Goal: Transaction & Acquisition: Purchase product/service

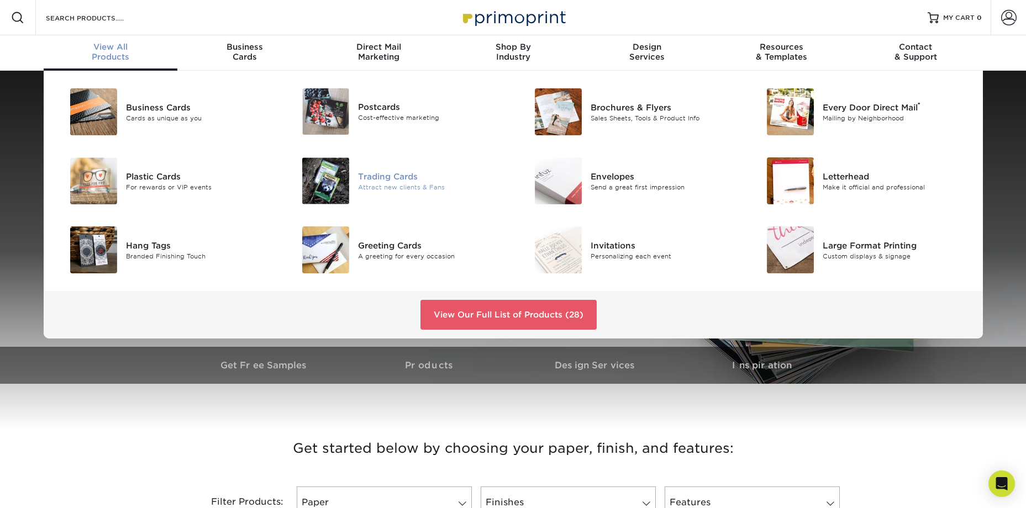
click at [389, 175] on div "Trading Cards" at bounding box center [431, 176] width 146 height 12
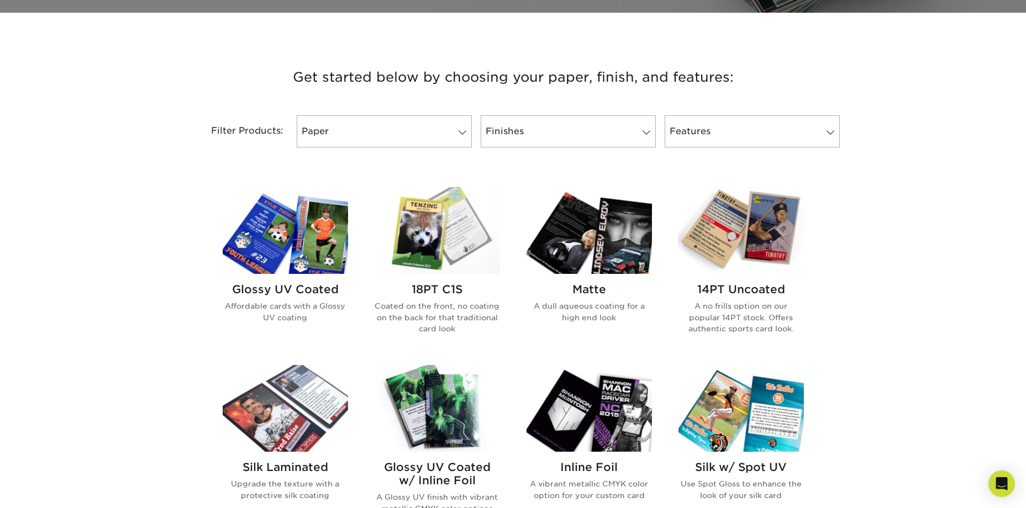
scroll to position [166, 0]
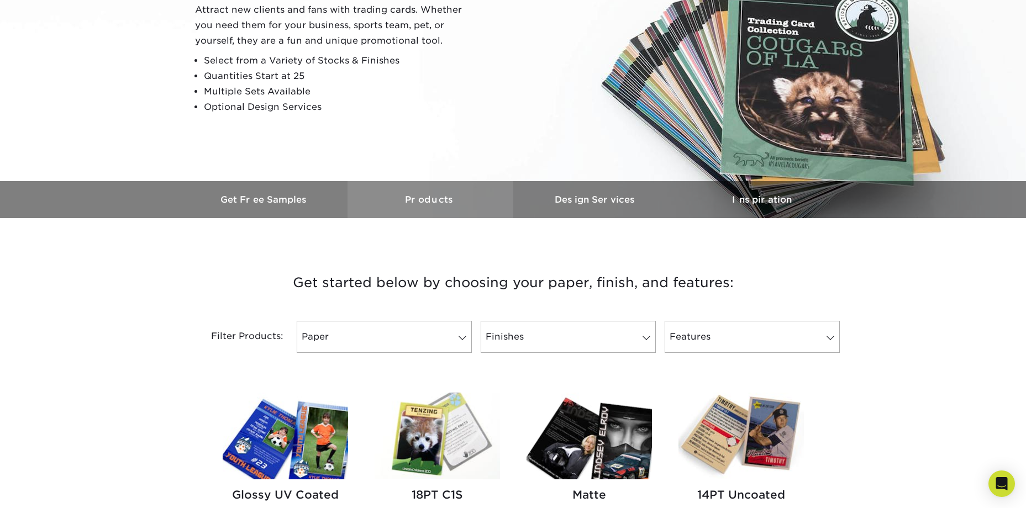
click at [448, 195] on h3 "Products" at bounding box center [430, 199] width 166 height 10
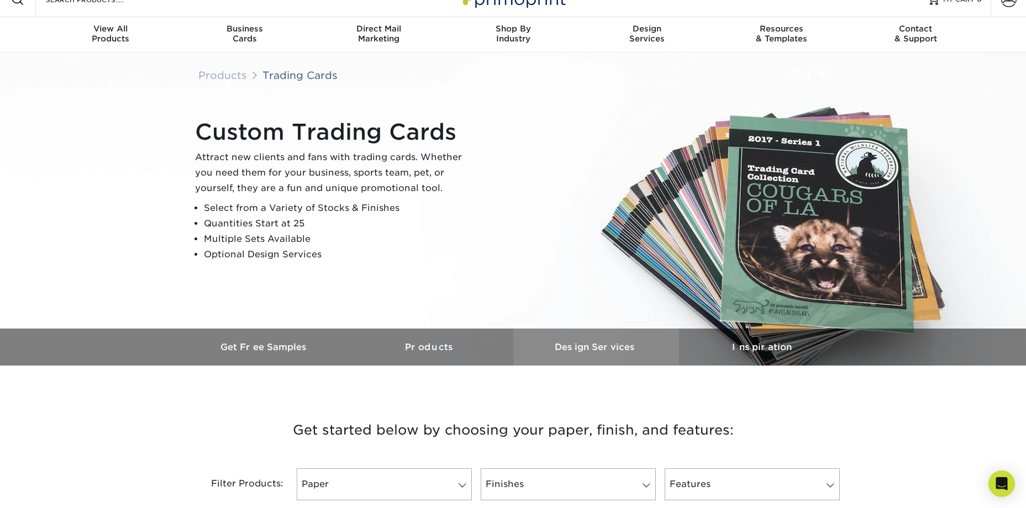
scroll to position [0, 0]
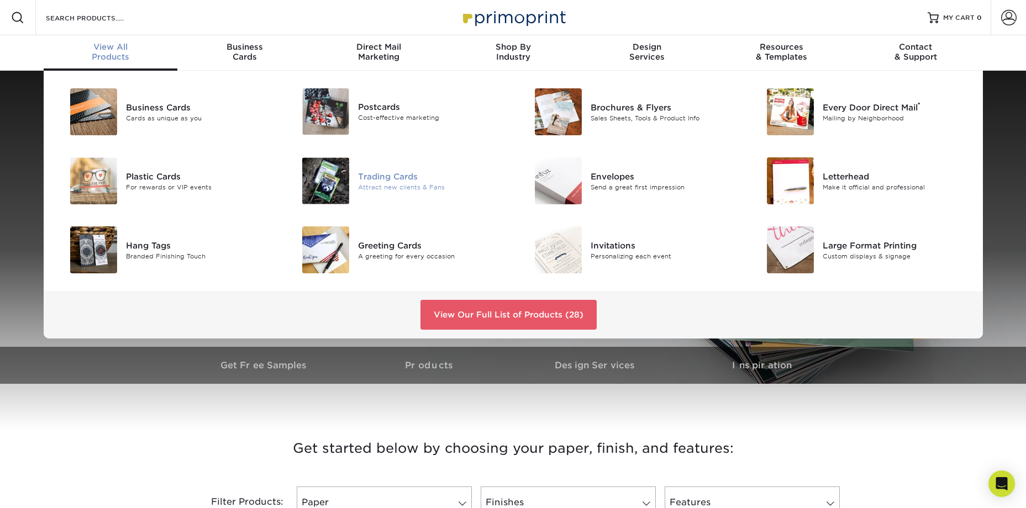
click at [403, 177] on div "Trading Cards" at bounding box center [431, 176] width 146 height 12
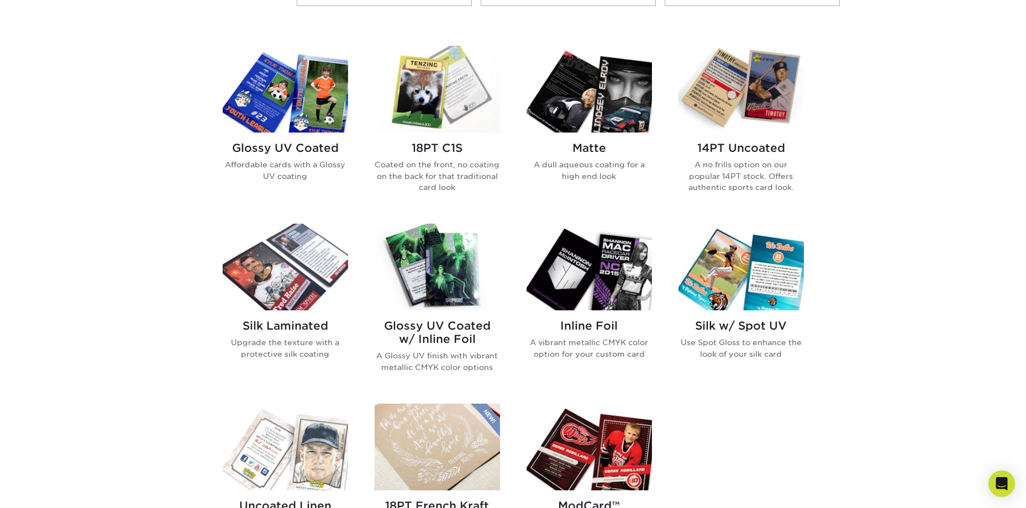
scroll to position [497, 0]
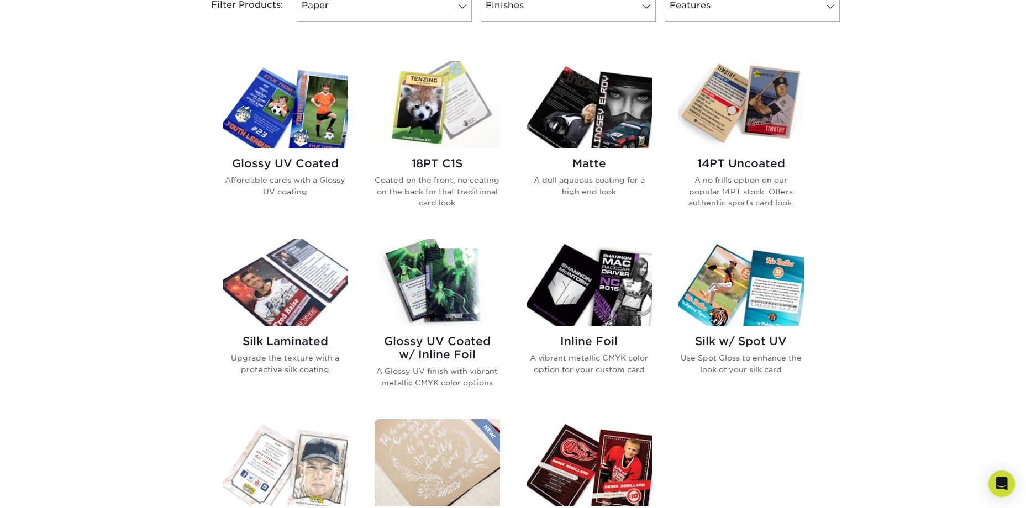
click at [305, 175] on p "Affordable cards with a Glossy UV coating" at bounding box center [285, 186] width 125 height 23
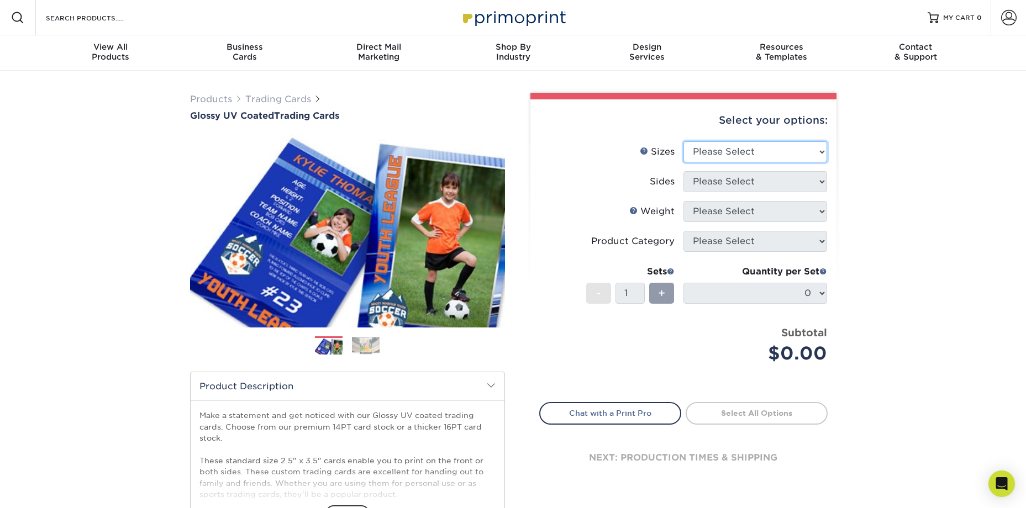
click at [801, 160] on select "Please Select 2.5" x 3.5"" at bounding box center [755, 151] width 144 height 21
select select "2.50x3.50"
click at [683, 141] on select "Please Select 2.5" x 3.5"" at bounding box center [755, 151] width 144 height 21
click at [790, 181] on select "Please Select Print Both Sides Print Front Only" at bounding box center [755, 181] width 144 height 21
select select "13abbda7-1d64-4f25-8bb2-c179b224825d"
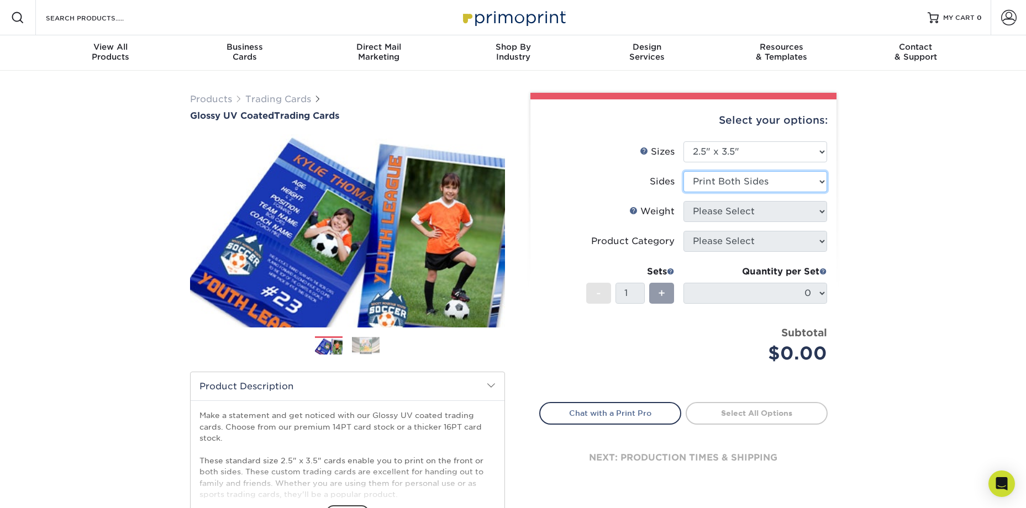
click at [683, 171] on select "Please Select Print Both Sides Print Front Only" at bounding box center [755, 181] width 144 height 21
click at [788, 218] on select "Please Select 16PT 14PT 18PT C1S" at bounding box center [755, 211] width 144 height 21
select select "14PT"
click at [683, 201] on select "Please Select 16PT 14PT 18PT C1S" at bounding box center [755, 211] width 144 height 21
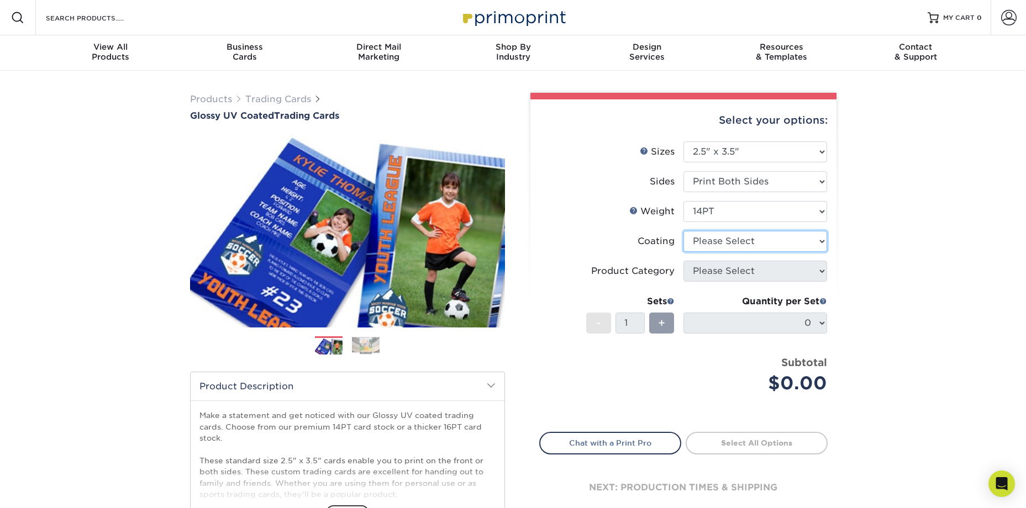
click at [787, 245] on select at bounding box center [755, 241] width 144 height 21
select select "ae367451-b2b8-45df-a344-0f05b6a12993"
click at [683, 231] on select at bounding box center [755, 241] width 144 height 21
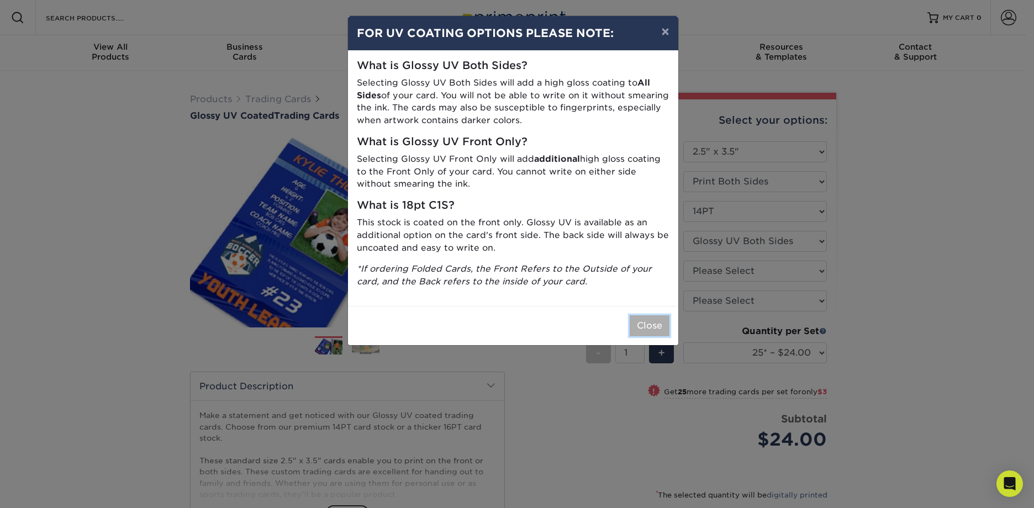
click at [643, 331] on button "Close" at bounding box center [650, 325] width 40 height 21
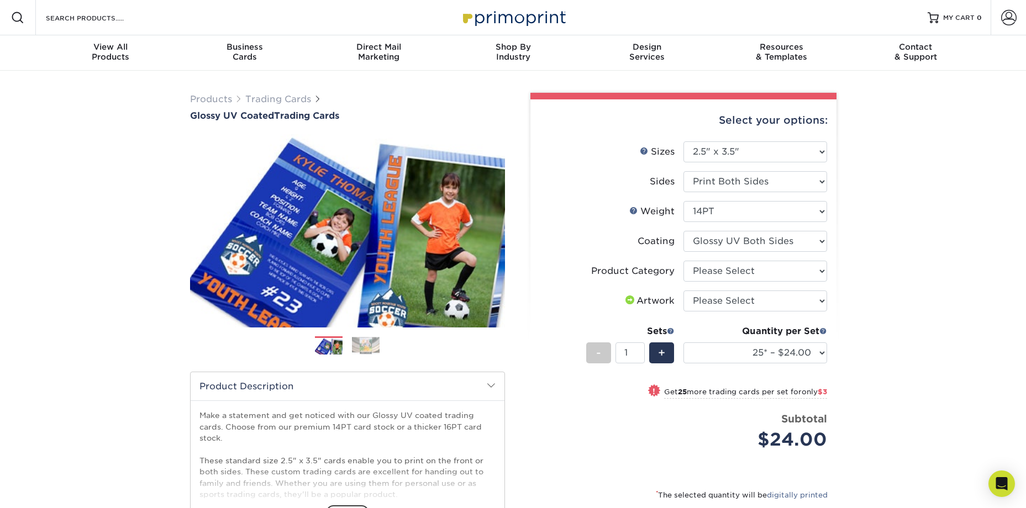
click at [862, 253] on div "Products Trading Cards Glossy UV Coated Trading Cards Previous Next /" at bounding box center [513, 366] width 1026 height 590
click at [790, 273] on select "Please Select Trading Cards" at bounding box center [755, 271] width 144 height 21
select select "c2f9bce9-36c2-409d-b101-c29d9d031e18"
click at [683, 261] on select "Please Select Trading Cards" at bounding box center [755, 271] width 144 height 21
click at [777, 303] on select "Please Select I will upload files I need a design - $100" at bounding box center [755, 300] width 144 height 21
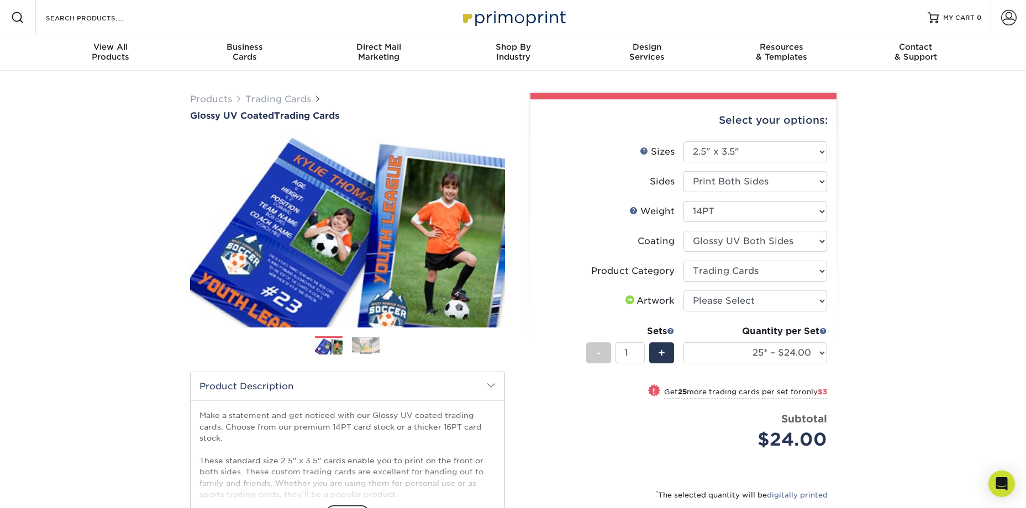
drag, startPoint x: 862, startPoint y: 298, endPoint x: 594, endPoint y: 34, distance: 376.5
click at [861, 297] on div "Products Trading Cards Glossy UV Coated Trading Cards Previous Next /" at bounding box center [513, 366] width 1026 height 590
